Goal: Information Seeking & Learning: Find specific fact

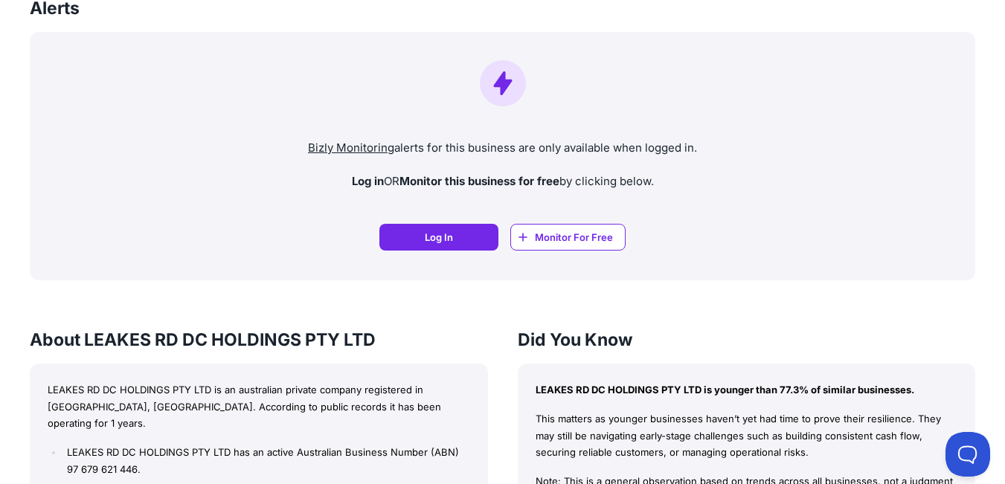
scroll to position [221, 0]
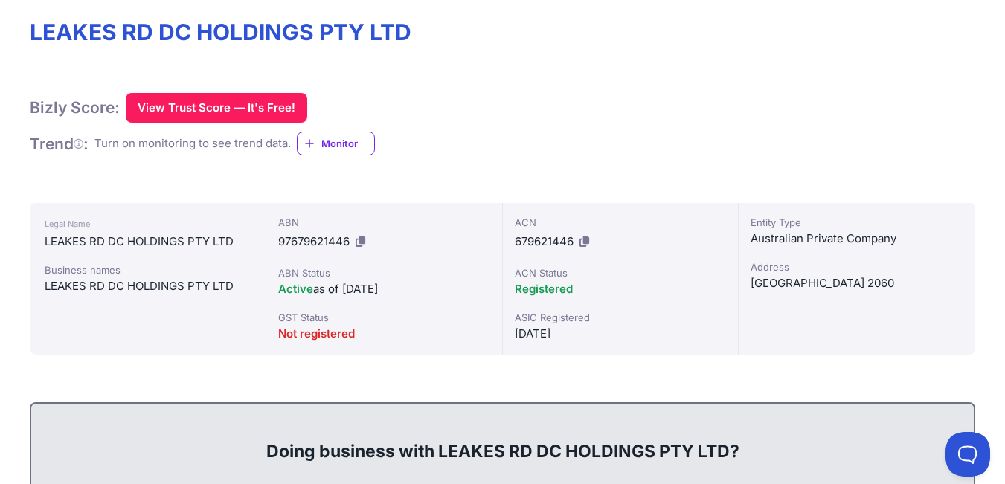
click at [790, 286] on div "[GEOGRAPHIC_DATA] 2060" at bounding box center [856, 283] width 212 height 18
copy div "[GEOGRAPHIC_DATA] 2060"
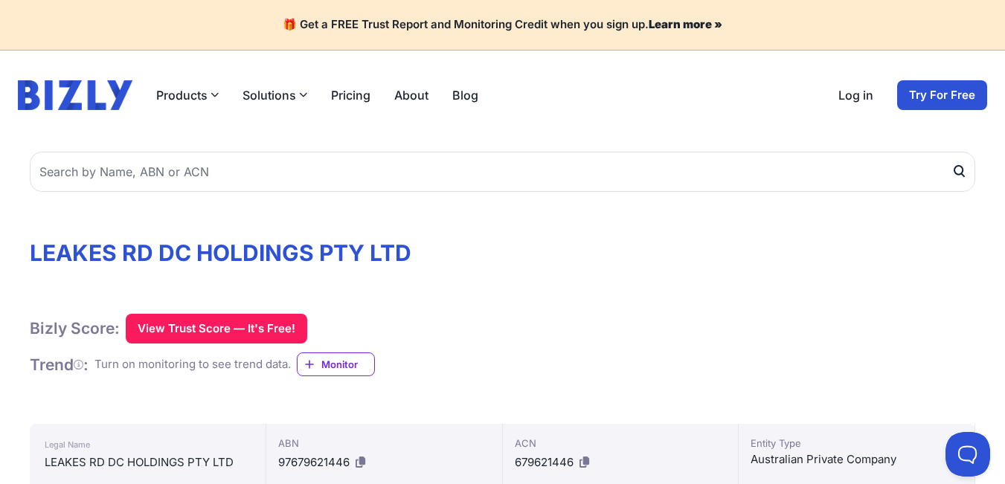
scroll to position [347, 0]
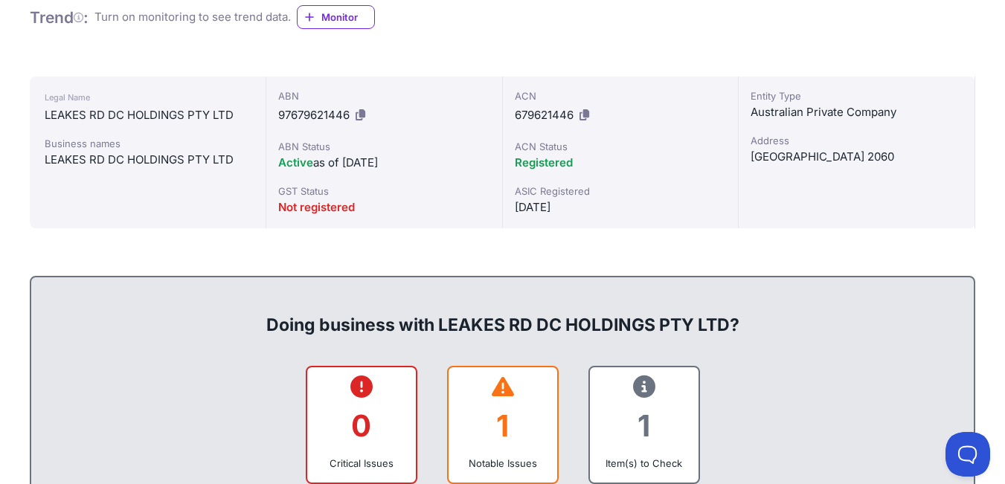
click at [585, 115] on icon at bounding box center [584, 114] width 10 height 11
click at [549, 115] on span "679621446" at bounding box center [544, 115] width 59 height 14
copy div "679621446"
click at [299, 123] on div "ABN 97679621446" at bounding box center [384, 107] width 212 height 39
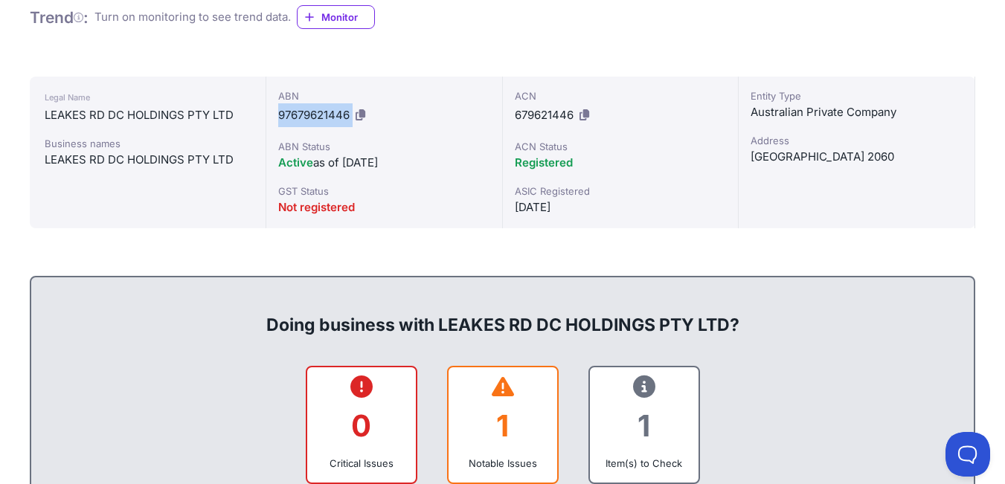
click at [299, 123] on div "ABN 97679621446" at bounding box center [384, 107] width 212 height 39
copy div "97679621446"
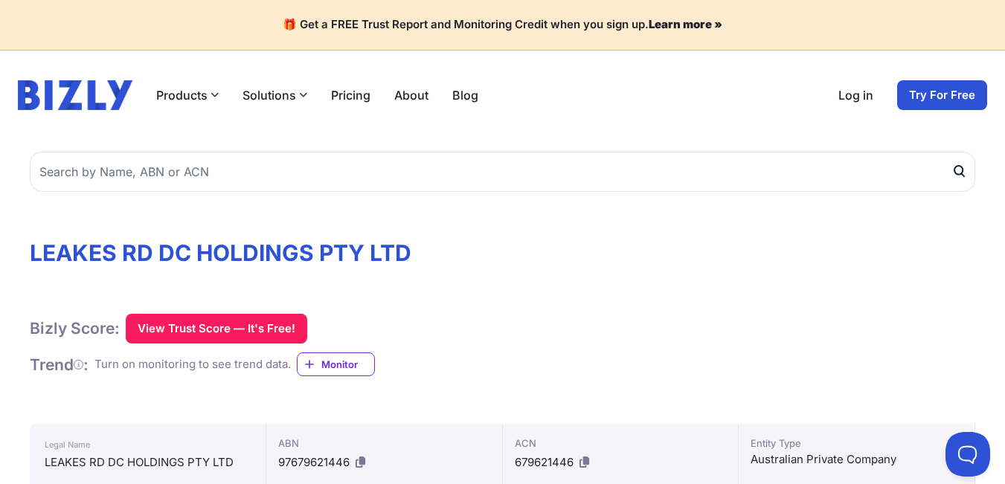
click at [264, 254] on h1 "LEAKES RD DC HOLDINGS PTY LTD" at bounding box center [502, 252] width 945 height 27
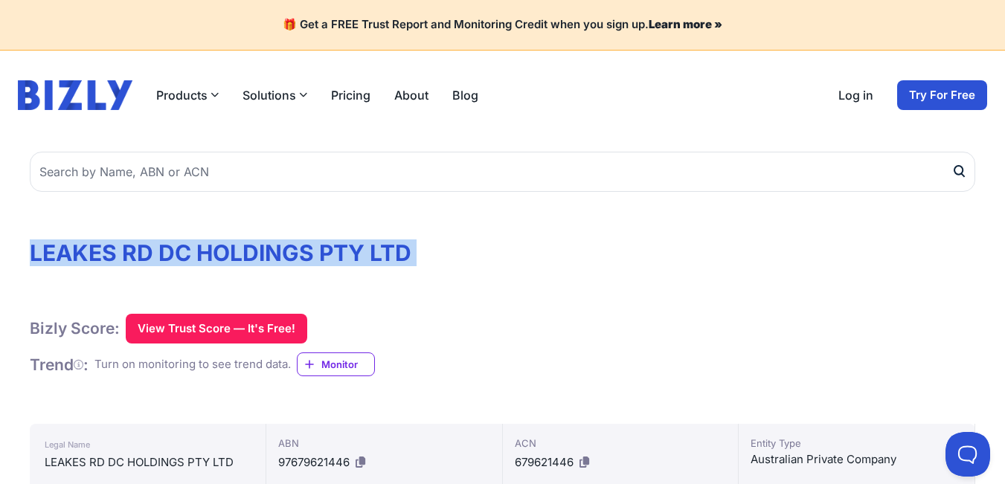
click at [264, 254] on h1 "LEAKES RD DC HOLDINGS PTY LTD" at bounding box center [502, 252] width 945 height 27
copy div "LEAKES RD DC HOLDINGS PTY LTD"
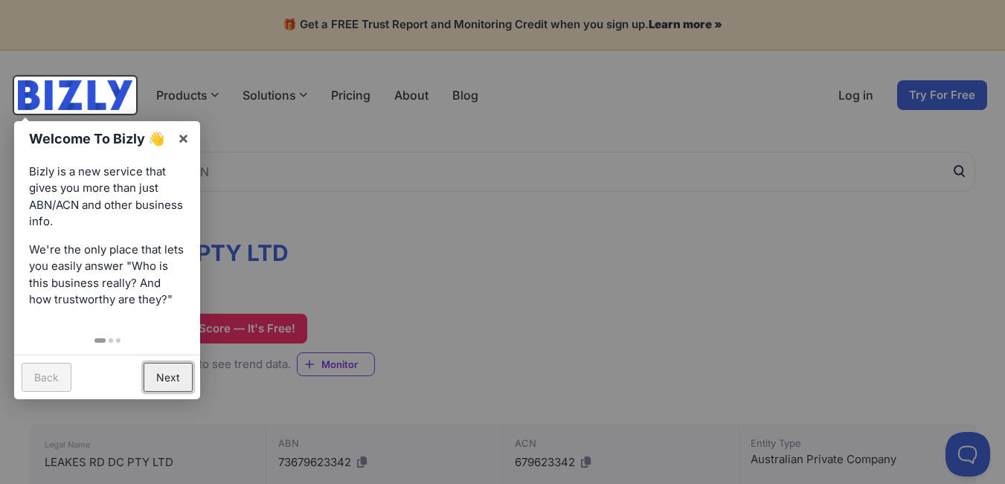
click at [166, 376] on link "Next" at bounding box center [168, 377] width 49 height 29
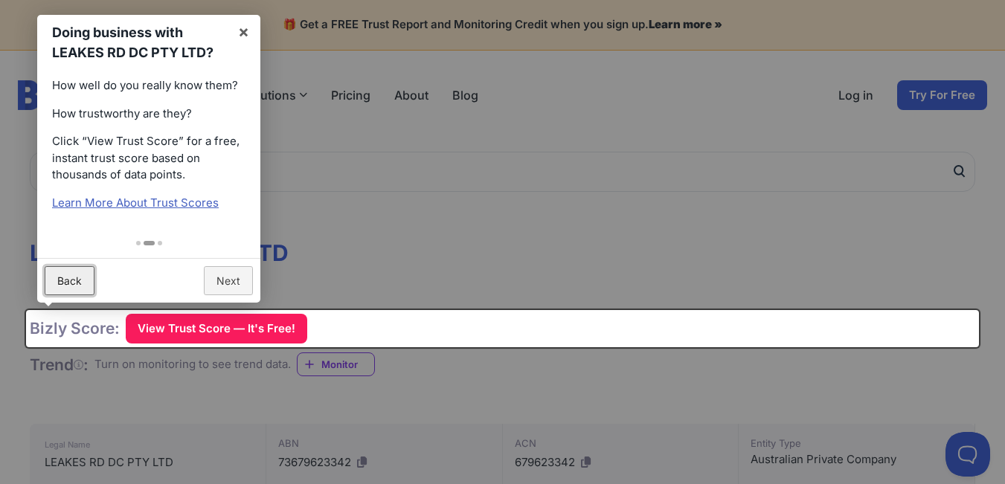
click at [79, 276] on link "Back" at bounding box center [70, 280] width 50 height 29
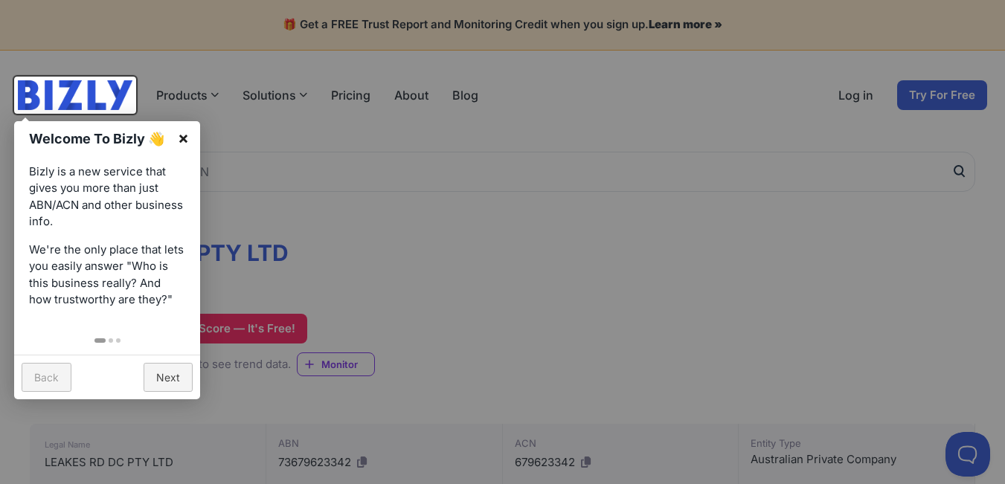
click at [185, 138] on link "×" at bounding box center [183, 137] width 33 height 33
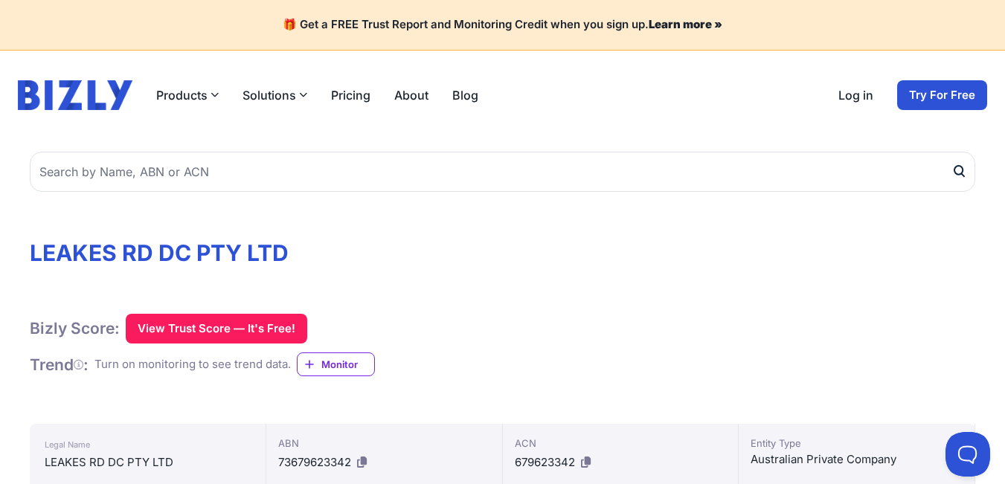
scroll to position [347, 0]
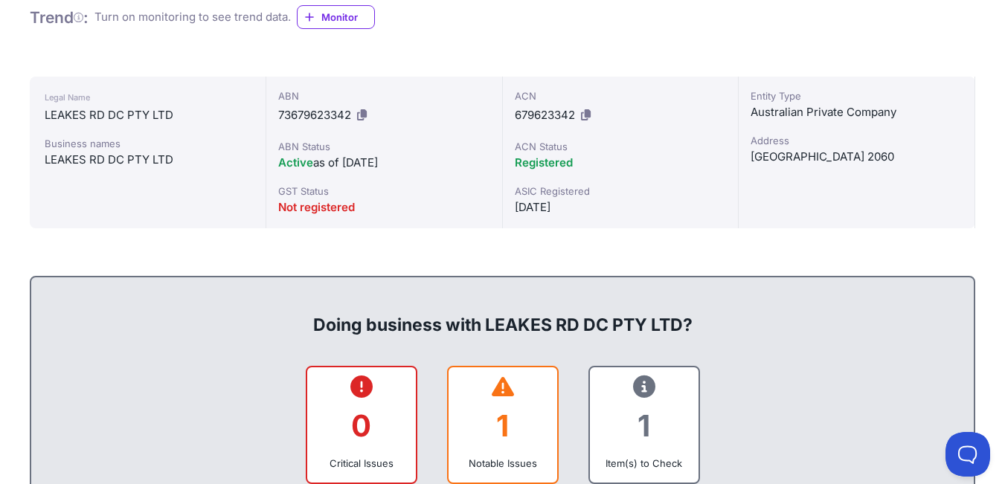
click at [560, 205] on div "[DATE]" at bounding box center [621, 208] width 212 height 18
click at [555, 205] on div "[DATE]" at bounding box center [621, 208] width 212 height 18
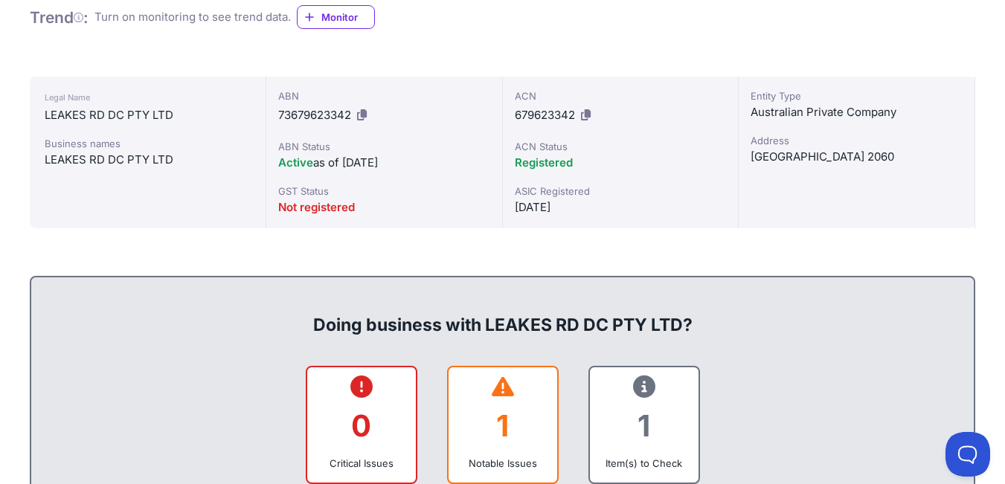
click at [765, 110] on div "Australian Private Company" at bounding box center [856, 112] width 212 height 18
copy div "Australian Private Company"
